Goal: Transaction & Acquisition: Register for event/course

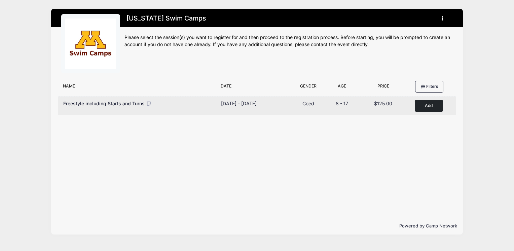
click at [430, 104] on button "Add to Cart" at bounding box center [429, 106] width 28 height 12
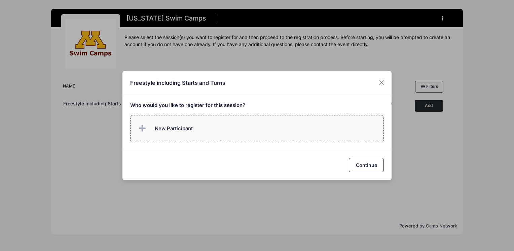
click at [167, 125] on span "New Participant" at bounding box center [174, 128] width 38 height 7
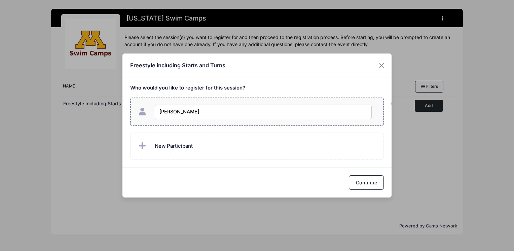
type input "[PERSON_NAME]"
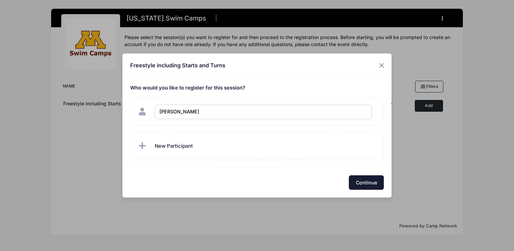
checkbox input "true"
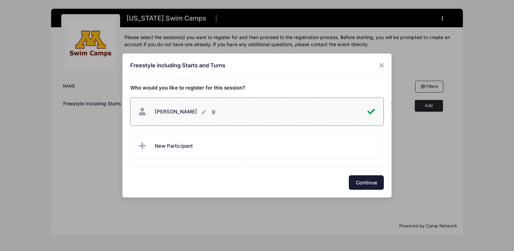
click at [362, 182] on button "Continue" at bounding box center [366, 182] width 35 height 14
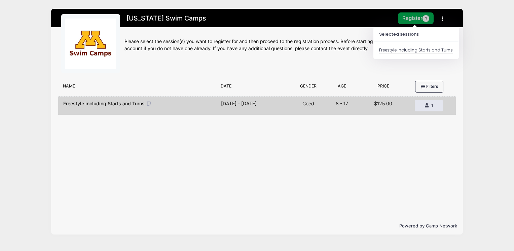
click at [413, 17] on button "Register 1" at bounding box center [416, 18] width 36 height 12
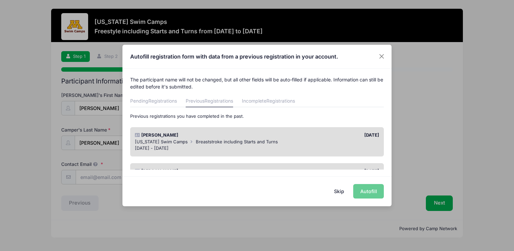
click at [165, 139] on span "[US_STATE] Swim Camps" at bounding box center [161, 141] width 53 height 5
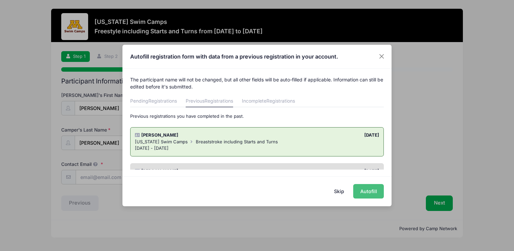
click at [371, 188] on button "Autofill" at bounding box center [368, 191] width 31 height 14
type input "[EMAIL_ADDRESS][PERSON_NAME][DOMAIN_NAME]"
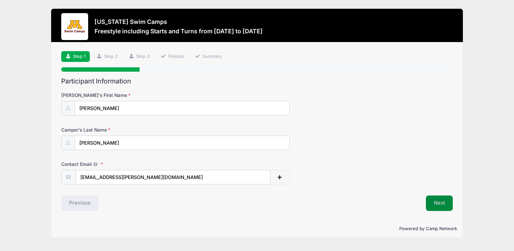
click at [439, 203] on button "Next" at bounding box center [439, 203] width 27 height 15
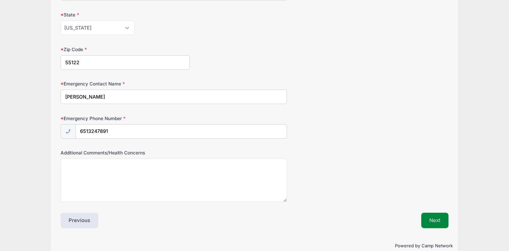
scroll to position [332, 0]
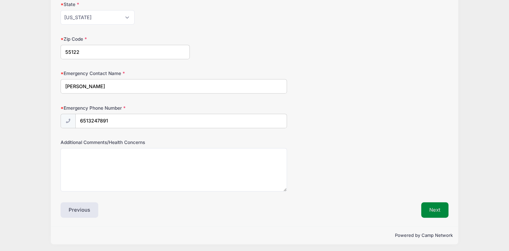
click at [438, 207] on button "Next" at bounding box center [434, 209] width 27 height 15
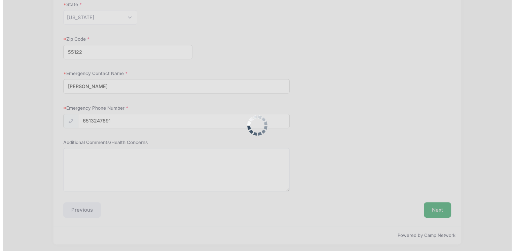
scroll to position [0, 0]
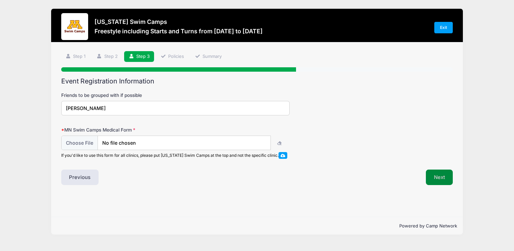
click at [432, 175] on button "Next" at bounding box center [439, 177] width 27 height 15
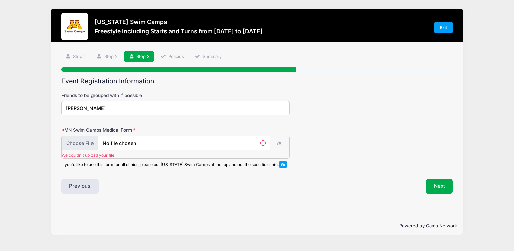
click at [78, 139] on input "file" at bounding box center [166, 143] width 209 height 14
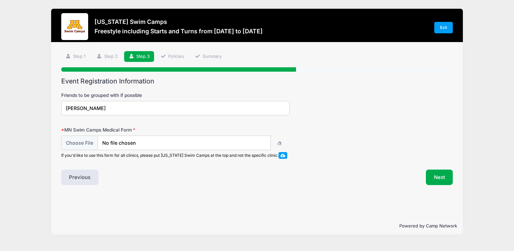
click at [165, 213] on div "Step 3 /7 Step 1 Step 2 Step 3 Policies Summary Participant Information [PERSON…" at bounding box center [257, 129] width 412 height 175
click at [84, 140] on input "file" at bounding box center [166, 143] width 209 height 14
type input "C:\fakepath\Swim Camp Form.docx"
click at [441, 176] on button "Next" at bounding box center [439, 177] width 27 height 15
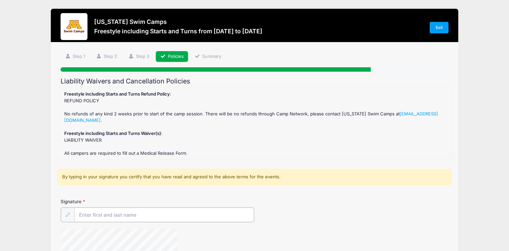
click at [89, 214] on input "Signature" at bounding box center [164, 215] width 180 height 14
type input "[PERSON_NAME]"
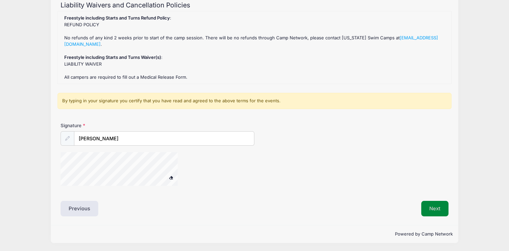
scroll to position [75, 0]
click at [433, 207] on button "Next" at bounding box center [434, 209] width 27 height 15
click at [436, 207] on button "Next" at bounding box center [434, 209] width 27 height 15
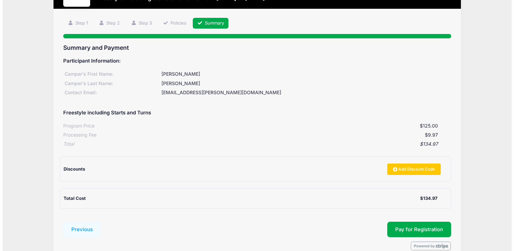
scroll to position [67, 0]
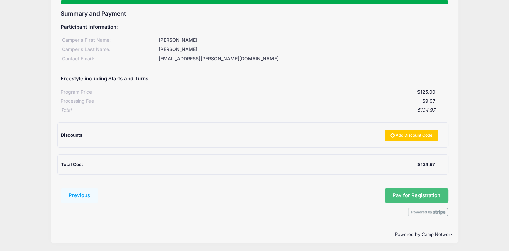
click at [397, 195] on button "Pay for Registration" at bounding box center [417, 195] width 64 height 15
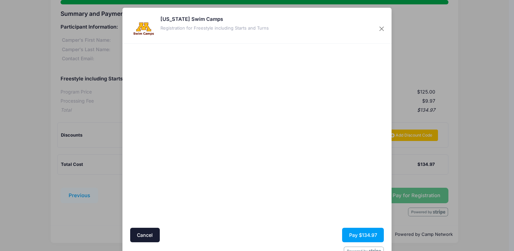
scroll to position [19, 0]
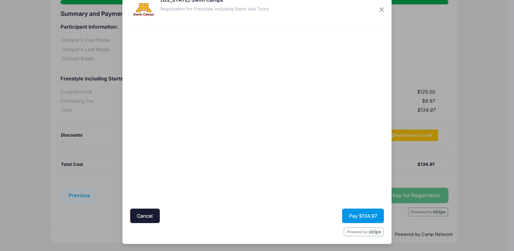
click at [361, 215] on button "Pay $134.97" at bounding box center [363, 216] width 42 height 14
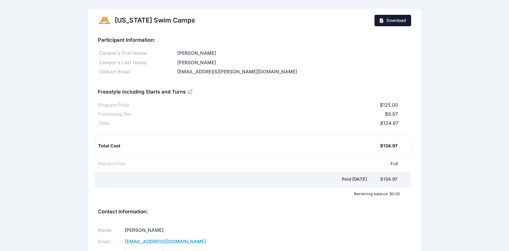
click at [392, 21] on span "Download" at bounding box center [396, 20] width 19 height 5
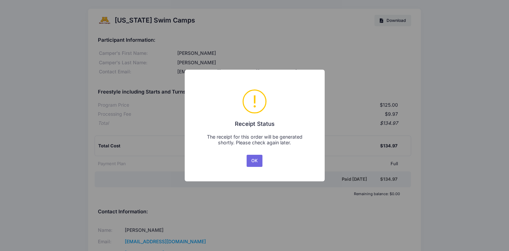
click at [433, 73] on div "× ! Receipt Status The receipt for this order will be generated shortly. Please…" at bounding box center [254, 125] width 509 height 251
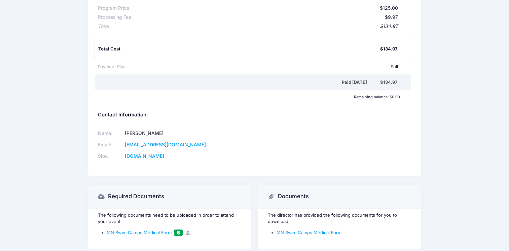
scroll to position [128, 0]
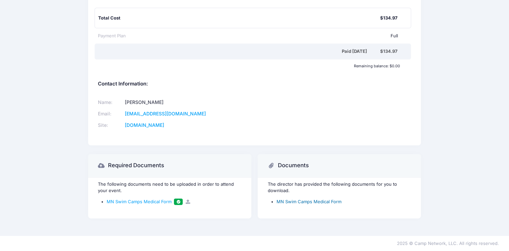
click at [292, 203] on link "MN Swim Camps Medical Form" at bounding box center [309, 201] width 65 height 5
click at [136, 199] on span "MN Swim Camps Medical Form" at bounding box center [139, 201] width 65 height 5
click at [424, 124] on div "Minnesota Swim Camps Download Participant Information: Camper's First Name: Haz…" at bounding box center [255, 54] width 340 height 346
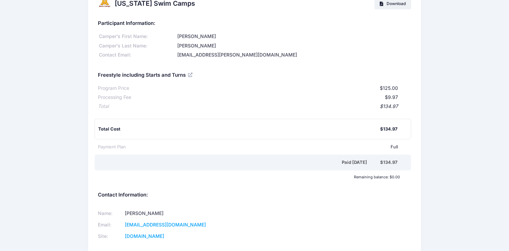
scroll to position [0, 0]
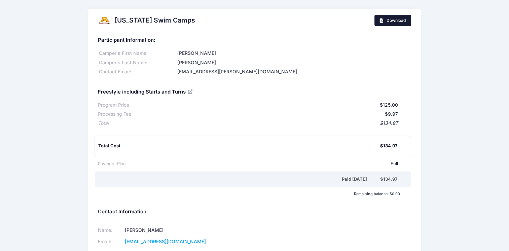
click at [392, 19] on span "Download" at bounding box center [396, 20] width 19 height 5
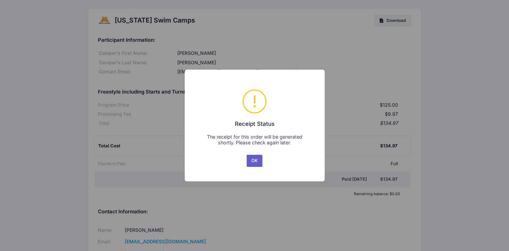
click at [255, 161] on button "OK" at bounding box center [255, 161] width 16 height 12
